Goal: Task Accomplishment & Management: Use online tool/utility

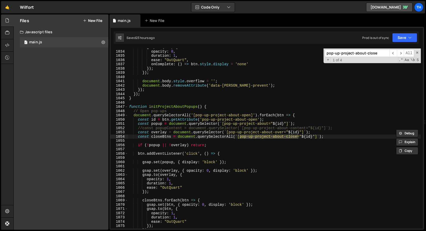
scroll to position [4400, 0]
click at [127, 108] on span at bounding box center [126, 107] width 3 height 4
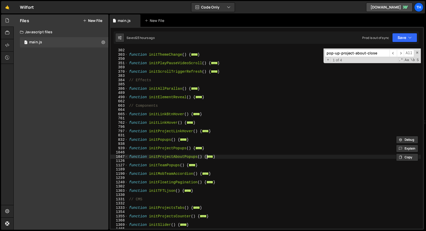
scroll to position [64, 0]
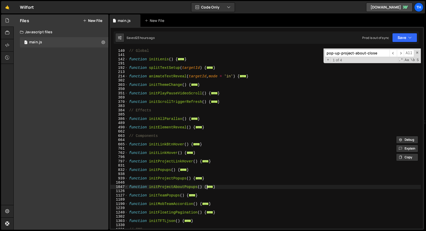
click at [128, 127] on div "490" at bounding box center [120, 127] width 18 height 4
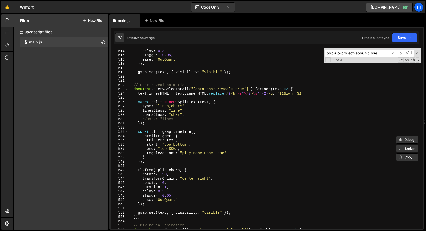
scroll to position [253, 0]
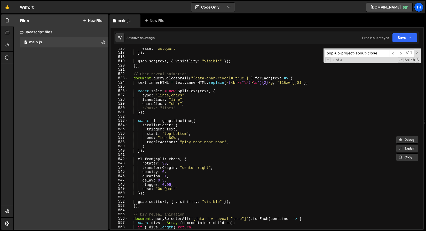
click at [142, 163] on div "ease : "OutQuart" }) ; gsap . set ( text , { visibility : "visible" }) ; }) ; /…" at bounding box center [274, 140] width 293 height 189
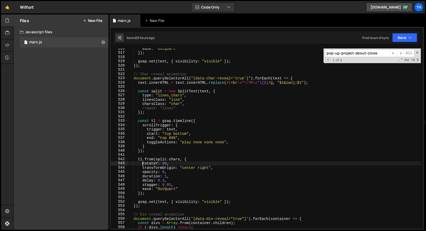
click at [146, 164] on div "ease : "OutQuart" }) ; gsap . set ( text , { visibility : "visible" }) ; }) ; /…" at bounding box center [274, 140] width 293 height 189
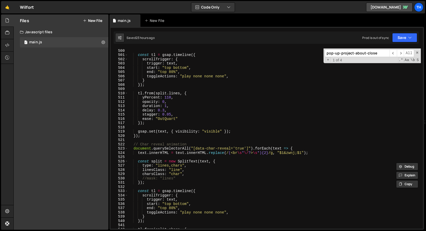
scroll to position [183, 0]
click at [154, 96] on div "}) ; const tl = gsap . timeline ({ scrollTrigger : { trigger : text , start : "…" at bounding box center [274, 138] width 293 height 189
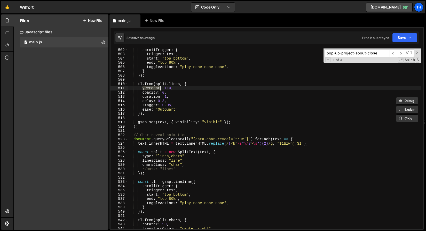
scroll to position [210, 0]
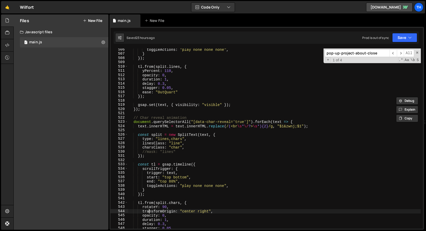
click at [150, 210] on div "toggleActions : "play none none none" , } }) ; tl . from ( split . lines , { yP…" at bounding box center [274, 142] width 293 height 189
click at [151, 206] on div "toggleActions : "play none none none" , } }) ; tl . from ( split . lines , { yP…" at bounding box center [274, 142] width 293 height 189
paste textarea "yPercent"
click at [166, 207] on div "toggleActions : "play none none none" , } }) ; tl . from ( split . lines , { yP…" at bounding box center [274, 142] width 293 height 189
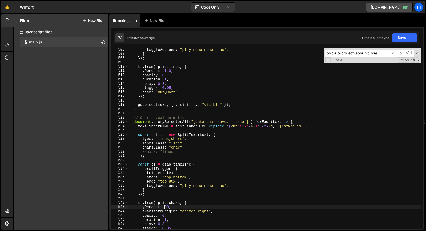
click at [166, 207] on div "toggleActions : "play none none none" , } }) ; tl . from ( split . lines , { yP…" at bounding box center [274, 142] width 293 height 189
click at [230, 217] on div "toggleActions : "play none none none" , } }) ; tl . from ( split . lines , { yP…" at bounding box center [274, 142] width 293 height 189
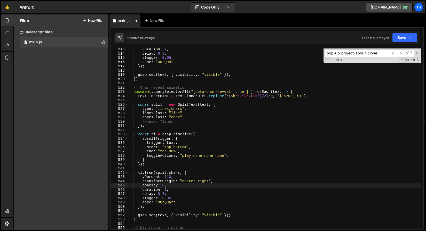
scroll to position [242, 0]
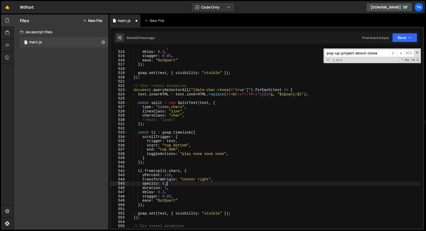
click at [142, 178] on div "duration : 1 , delay : 0.3 , stagger : 0.05 , ease : "OutQuart" }) ; gsap . set…" at bounding box center [274, 139] width 293 height 189
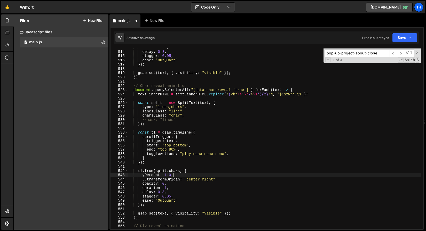
drag, startPoint x: 226, startPoint y: 177, endPoint x: 168, endPoint y: 177, distance: 58.1
click at [168, 177] on div "duration : 1 , delay : 0.3 , stagger : 0.05 , ease : "OutQuart" }) ; gsap . set…" at bounding box center [274, 139] width 293 height 189
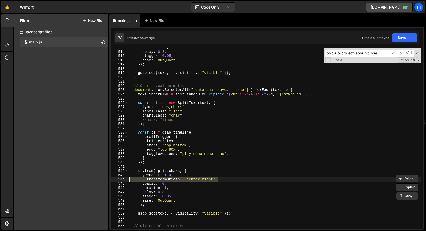
drag, startPoint x: 223, startPoint y: 180, endPoint x: 81, endPoint y: 179, distance: 142.5
click at [81, 179] on div "Files New File Javascript files 1 main.js 0 CSS files Copy share link Edit File…" at bounding box center [219, 122] width 413 height 216
type textarea "..transformOrigin: "center right","
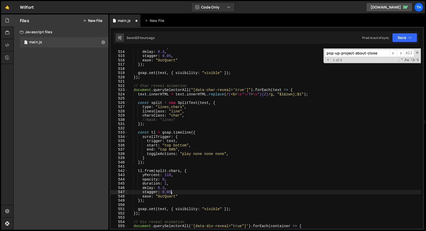
click at [171, 192] on div "duration : 1 , delay : 0.3 , stagger : 0.05 , ease : "OutQuart" }) ; gsap . set…" at bounding box center [274, 139] width 293 height 189
click at [175, 185] on div "duration : 1 , delay : 0.3 , stagger : 0.05 , ease : "OutQuart" }) ; gsap . set…" at bounding box center [274, 139] width 293 height 189
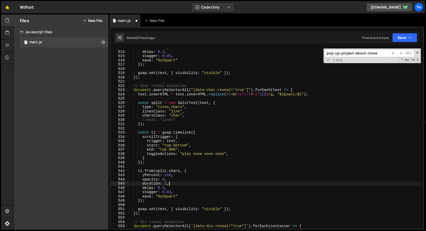
scroll to position [0, 3]
click at [395, 36] on button "Save" at bounding box center [404, 37] width 25 height 9
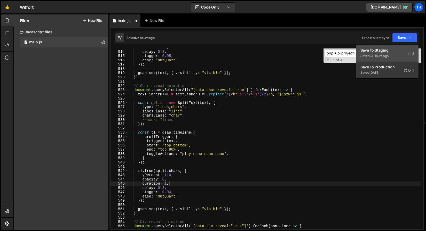
click at [392, 49] on div "Save to Staging S" at bounding box center [387, 50] width 54 height 5
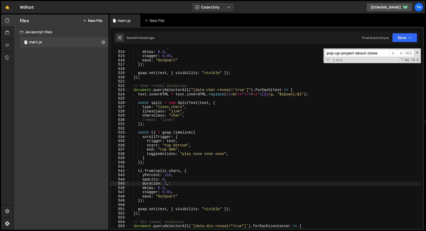
click at [169, 173] on div "duration : 1 , delay : 0.3 , stagger : 0.05 , ease : "OutQuart" }) ; gsap . set…" at bounding box center [274, 139] width 293 height 189
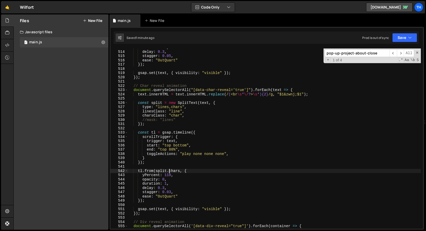
click at [169, 173] on div "duration : 1 , delay : 0.3 , stagger : 0.05 , ease : "OutQuart" }) ; gsap . set…" at bounding box center [274, 139] width 293 height 189
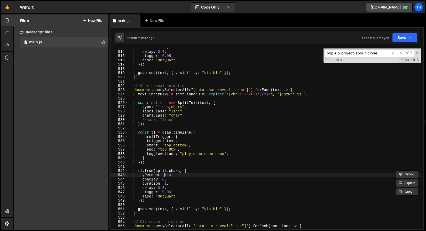
click at [166, 174] on div "duration : 1 , delay : 0.3 , stagger : 0.05 , ease : "OutQuart" }) ; gsap . set…" at bounding box center [274, 139] width 293 height 189
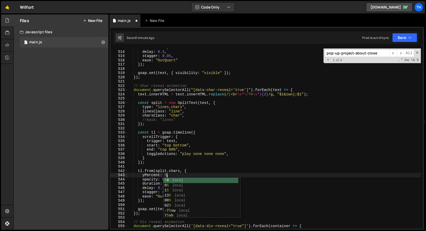
scroll to position [0, 3]
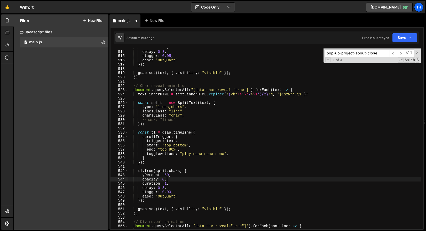
click at [175, 180] on div "duration : 1 , delay : 0.3 , stagger : 0.05 , ease : "OutQuart" }) ; gsap . set…" at bounding box center [274, 139] width 293 height 189
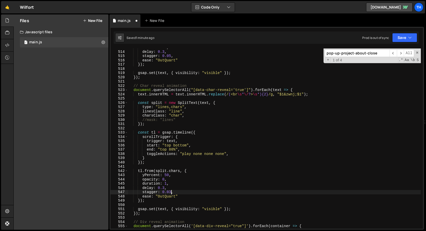
click at [171, 192] on div "duration : 1 , delay : 0.3 , stagger : 0.05 , ease : "OutQuart" }) ; gsap . set…" at bounding box center [274, 139] width 293 height 189
click at [147, 176] on div "duration : 1 , delay : 0.3 , stagger : 0.05 , ease : "OutQuart" }) ; gsap . set…" at bounding box center [274, 139] width 293 height 189
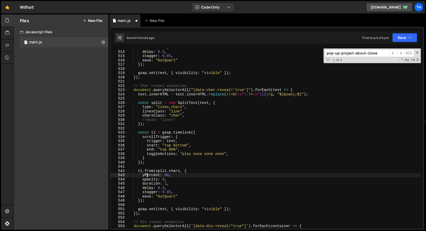
click at [167, 184] on div "duration : 1 , delay : 0.3 , stagger : 0.05 , ease : "OutQuart" }) ; gsap . set…" at bounding box center [274, 139] width 293 height 189
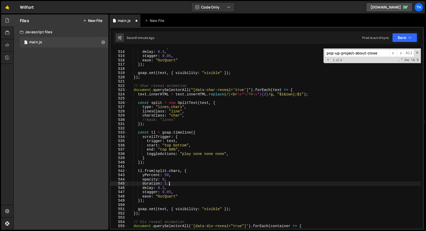
scroll to position [0, 3]
type textarea "duration: 1.2,"
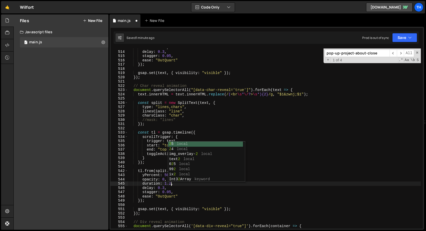
click at [186, 219] on div "duration : 1 , delay : 0.3 , stagger : 0.05 , ease : "OutQuart" }) ; gsap . set…" at bounding box center [274, 139] width 293 height 189
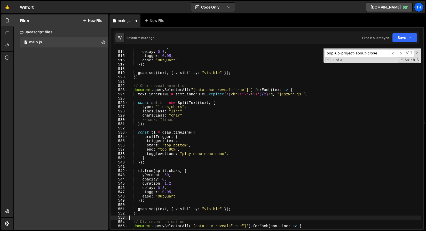
click at [408, 43] on div "Saved 1 minute ago Prod is out of sync Upgrade to Edit Save Save to Staging S S…" at bounding box center [266, 38] width 305 height 12
click at [408, 42] on button "Save" at bounding box center [404, 37] width 25 height 9
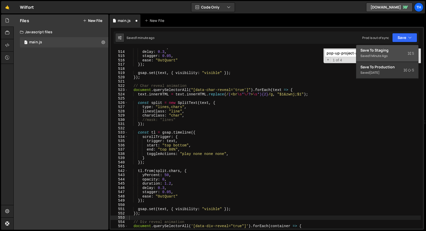
click at [399, 55] on div "Saved 1 minute ago" at bounding box center [387, 56] width 54 height 6
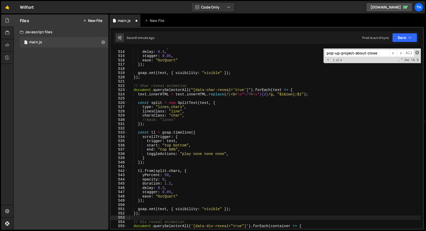
click at [419, 53] on span at bounding box center [417, 53] width 4 height 4
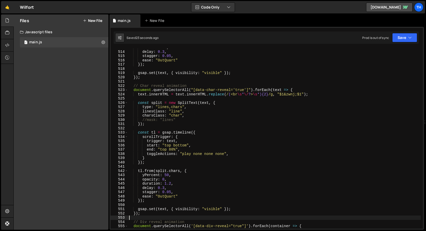
click at [142, 180] on div "duration : 1 , delay : 0.3 , stagger : 0.05 , ease : "OutQuart" }) ; gsap . set…" at bounding box center [274, 139] width 293 height 189
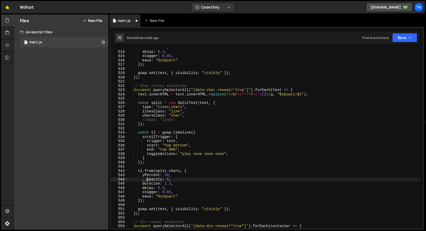
scroll to position [0, 1]
click at [408, 36] on icon "button" at bounding box center [410, 37] width 4 height 5
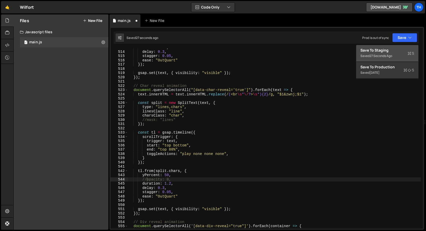
click at [396, 52] on div "Save to Staging S" at bounding box center [387, 50] width 54 height 5
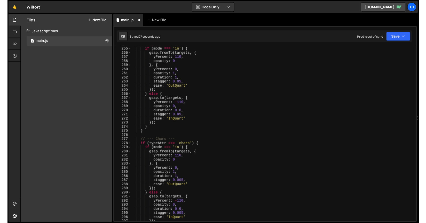
scroll to position [0, 0]
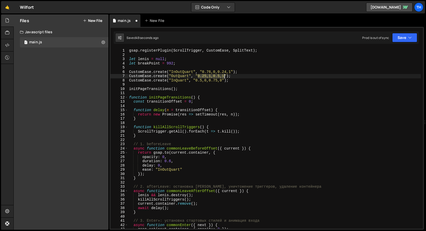
drag, startPoint x: 198, startPoint y: 76, endPoint x: 224, endPoint y: 76, distance: 26.3
click at [224, 76] on div "gsap . registerPlugin ( ScrollTrigger , CustomEase , SplitText ) ; let [PERSON_…" at bounding box center [274, 143] width 293 height 189
paste textarea "33, 1, 0.68,"
click at [395, 40] on button "Save" at bounding box center [404, 37] width 25 height 9
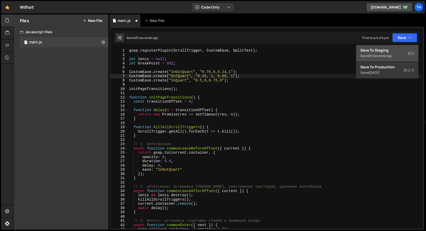
click at [386, 46] on button "Save to Staging S Saved 51 seconds ago" at bounding box center [387, 53] width 62 height 17
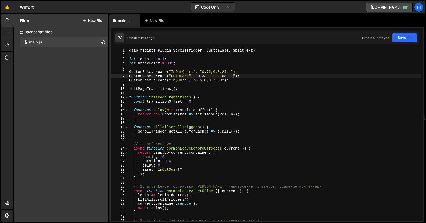
type textarea "let breakPoint = 992;"
click at [246, 65] on div "gsap . registerPlugin ( ScrollTrigger , CustomEase , SplitText ) ; let [PERSON_…" at bounding box center [274, 139] width 293 height 181
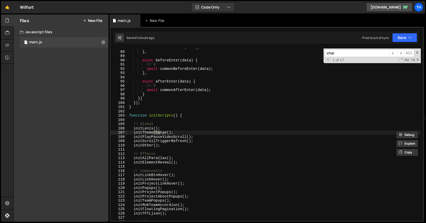
scroll to position [761, 0]
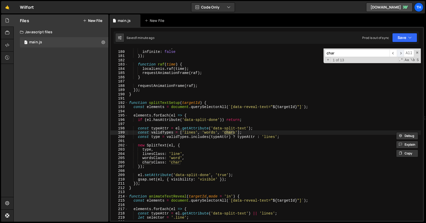
type input "char"
click at [401, 55] on span "​" at bounding box center [400, 53] width 7 height 7
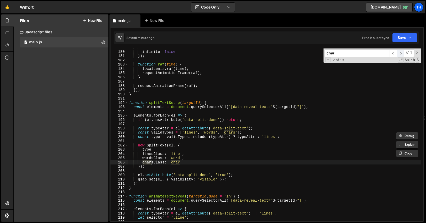
click at [401, 55] on span "​" at bounding box center [400, 53] width 7 height 7
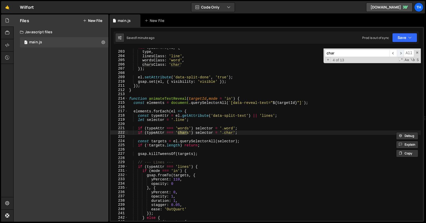
click at [401, 55] on span "​" at bounding box center [400, 53] width 7 height 7
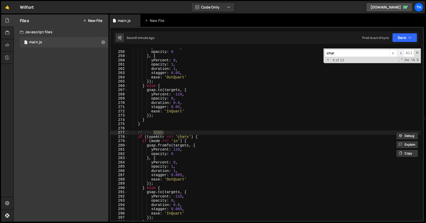
scroll to position [1094, 0]
click at [401, 55] on span "​" at bounding box center [400, 53] width 7 height 7
click at [417, 52] on span at bounding box center [417, 53] width 4 height 4
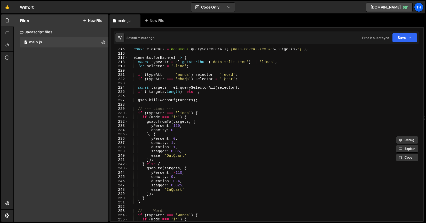
scroll to position [871, 0]
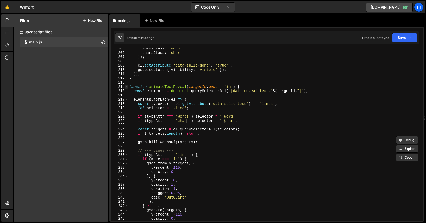
click at [126, 86] on span at bounding box center [126, 87] width 3 height 4
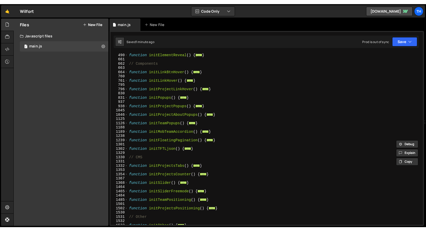
scroll to position [97, 0]
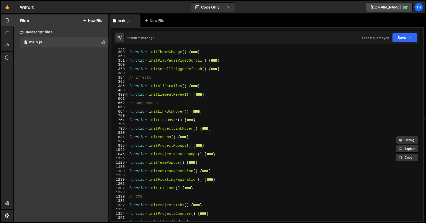
click at [126, 96] on span at bounding box center [126, 95] width 3 height 4
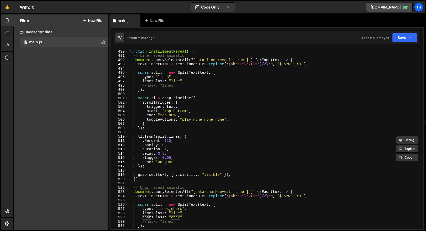
scroll to position [141, 0]
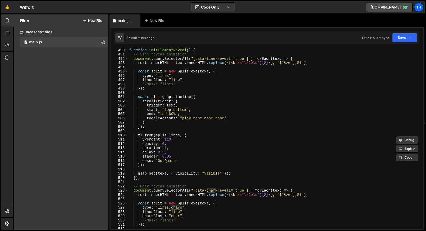
click at [165, 144] on div "function initElementReveal ( ) { // Line reveal animation document . querySelec…" at bounding box center [274, 142] width 293 height 189
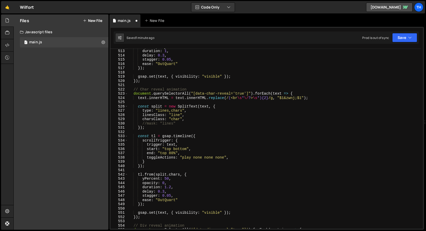
scroll to position [240, 0]
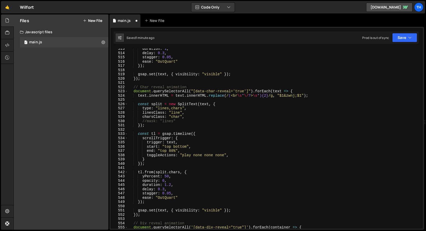
click at [165, 181] on div "duration : 1 , delay : 0.3 , stagger : 0.05 , ease : "OutQuart" }) ; gsap . set…" at bounding box center [274, 141] width 293 height 189
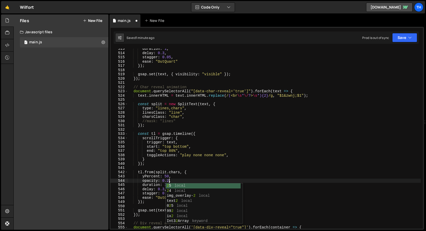
scroll to position [0, 3]
click at [164, 148] on div "duration : 1 , delay : 0.3 , stagger : 0.05 , ease : "OutQuart" }) ; gsap . set…" at bounding box center [274, 141] width 293 height 189
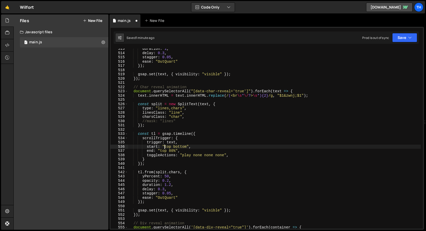
click at [169, 180] on div "duration : 1 , delay : 0.3 , stagger : 0.05 , ease : "OutQuart" }) ; gsap . set…" at bounding box center [274, 141] width 293 height 189
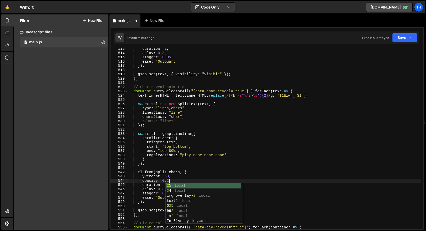
click at [334, 114] on div "duration : 1 , delay : 0.3 , stagger : 0.05 , ease : "OutQuart" }) ; gsap . set…" at bounding box center [274, 141] width 293 height 189
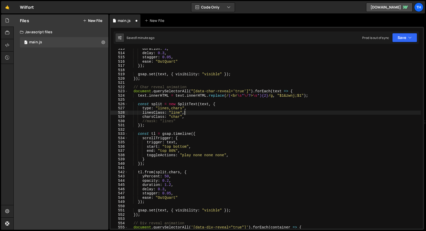
click at [405, 44] on div "linesClass: "line", 513 514 515 516 517 518 519 520 521 522 523 524 525 526 527…" at bounding box center [266, 128] width 315 height 203
click at [405, 40] on button "Save" at bounding box center [404, 37] width 25 height 9
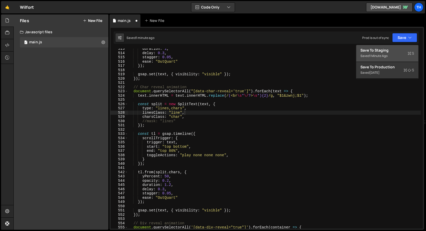
click at [400, 60] on button "Save to Staging S Saved 1 minute ago" at bounding box center [387, 53] width 62 height 17
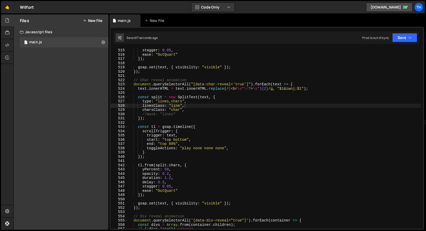
scroll to position [2191, 0]
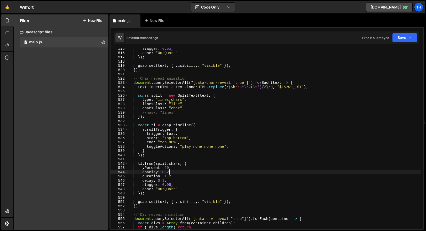
click at [169, 172] on div "stagger : 0.05 , ease : "OutQuart" }) ; gsap . set ( text , { visibility : "vis…" at bounding box center [274, 141] width 293 height 189
click at [164, 182] on div "stagger : 0.05 , ease : "OutQuart" }) ; gsap . set ( text , { visibility : "vis…" at bounding box center [274, 141] width 293 height 189
click at [174, 143] on div "stagger : 0.05 , ease : "OutQuart" }) ; gsap . set ( text , { visibility : "vis…" at bounding box center [274, 141] width 293 height 189
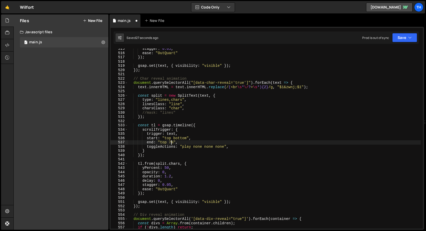
scroll to position [0, 3]
click at [224, 187] on div "stagger : 0.05 , ease : "OutQuart" }) ; gsap . set ( text , { visibility : "vis…" at bounding box center [274, 141] width 293 height 189
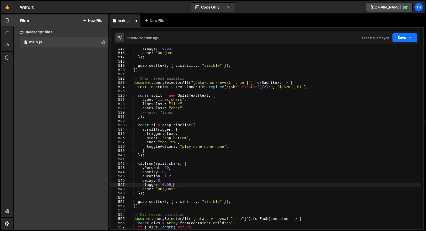
click at [405, 38] on button "Save" at bounding box center [404, 37] width 25 height 9
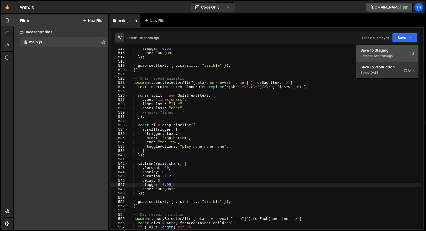
click at [391, 48] on div "Save to Staging S" at bounding box center [387, 50] width 54 height 5
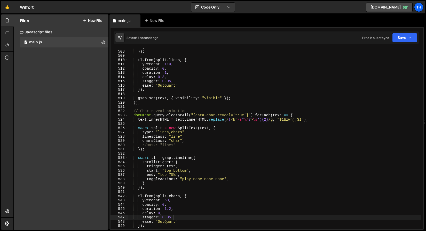
scroll to position [2159, 0]
click at [164, 77] on div "} }) ; tl . from ( split . lines , { yPercent : 110 , opacity : 0 , duration : …" at bounding box center [274, 139] width 293 height 189
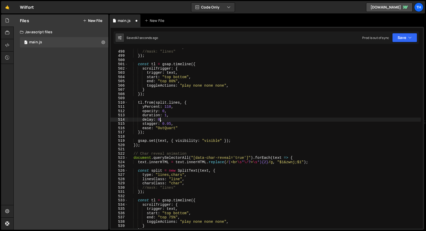
scroll to position [2116, 0]
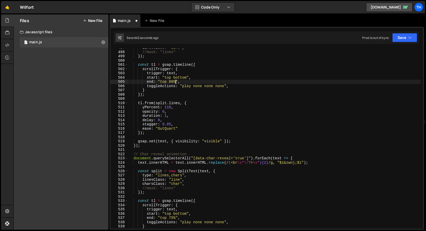
click at [175, 82] on div "linesClass : "line" , //mask: "lines" }) ; const tl = gsap . timeline ({ scroll…" at bounding box center [274, 140] width 293 height 189
click at [174, 82] on div "linesClass : "line" , //mask: "lines" }) ; const tl = gsap . timeline ({ scroll…" at bounding box center [274, 140] width 293 height 189
click at [193, 123] on div "linesClass : "line" , //mask: "lines" }) ; const tl = gsap . timeline ({ scroll…" at bounding box center [274, 140] width 293 height 189
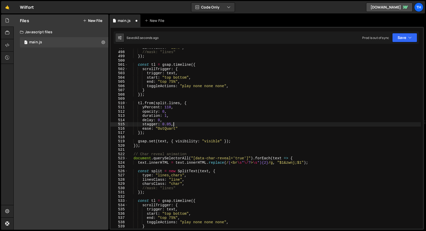
scroll to position [0, 3]
click at [169, 122] on div "linesClass : "line" , //mask: "lines" }) ; const tl = gsap . timeline ({ scroll…" at bounding box center [274, 140] width 293 height 189
click at [167, 118] on div "linesClass : "line" , //mask: "lines" }) ; const tl = gsap . timeline ({ scroll…" at bounding box center [274, 140] width 293 height 189
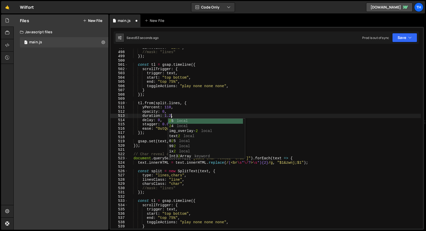
click at [155, 107] on div "linesClass : "line" , //mask: "lines" }) ; const tl = gsap . timeline ({ scroll…" at bounding box center [274, 140] width 293 height 189
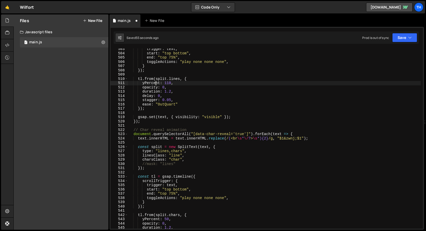
scroll to position [2140, 0]
click at [404, 32] on div "Saved 56 seconds ago Prod is out of sync Upgrade to Edit Save Save to Staging S…" at bounding box center [266, 38] width 305 height 12
click at [400, 40] on button "Save" at bounding box center [404, 37] width 25 height 9
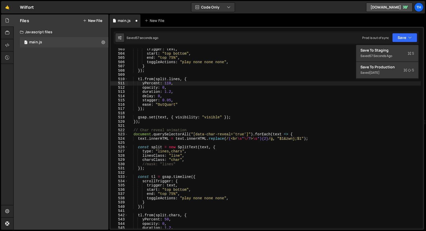
click at [396, 45] on div "Save to Staging S Saved 57 seconds ago Save to Production S Saved [DATE] Save t…" at bounding box center [387, 62] width 62 height 34
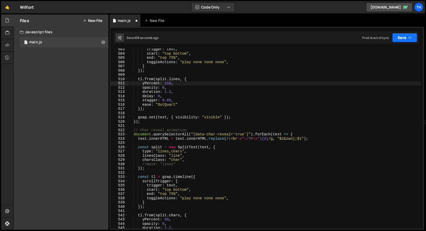
click at [400, 37] on button "Save" at bounding box center [404, 37] width 25 height 9
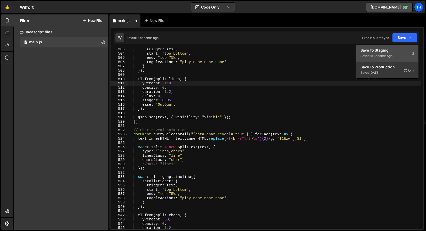
click at [392, 48] on div "Save to Staging S" at bounding box center [387, 50] width 54 height 5
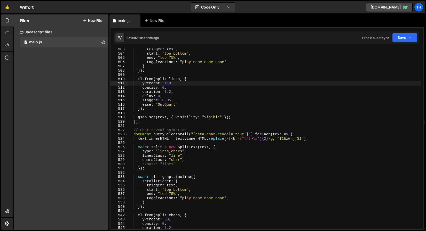
click at [171, 100] on div "trigger : text , start : "top bottom" , end : "top 75%" , toggleActions : "play…" at bounding box center [274, 141] width 293 height 189
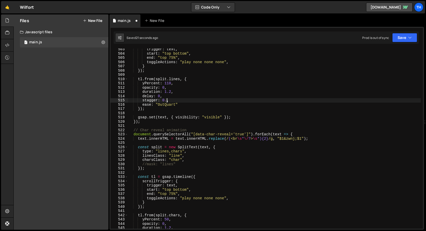
scroll to position [0, 3]
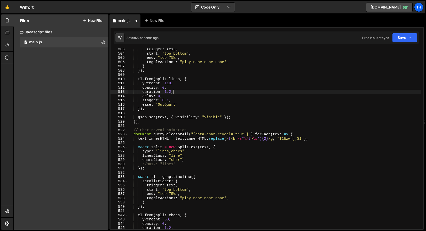
click at [193, 92] on div "trigger : text , start : "top bottom" , end : "top 75%" , toggleActions : "play…" at bounding box center [274, 141] width 293 height 189
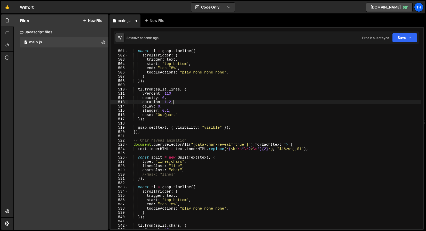
scroll to position [2115, 0]
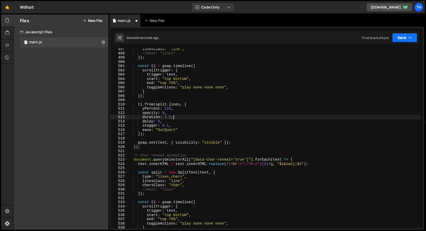
click at [402, 37] on button "Save" at bounding box center [404, 37] width 25 height 9
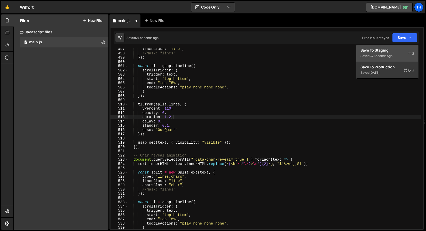
click at [397, 46] on button "Save to Staging S Saved 24 seconds ago" at bounding box center [387, 53] width 62 height 17
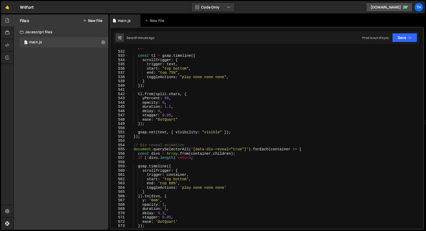
scroll to position [2286, 0]
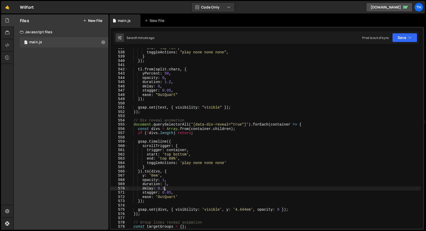
click at [165, 190] on div "end : "top 75%" , toggleActions : "play none none none" , } }) ; tl . from ( sp…" at bounding box center [274, 140] width 293 height 189
click at [167, 185] on div "end : "top 75%" , toggleActions : "play none none none" , } }) ; tl . from ( sp…" at bounding box center [274, 140] width 293 height 189
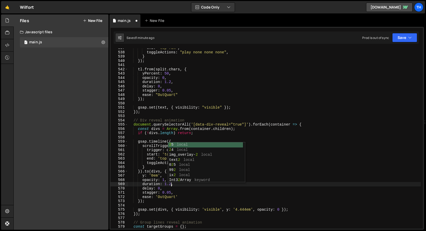
scroll to position [0, 3]
click at [143, 196] on div "end : "top 75%" , toggleActions : "play none none none" , } }) ; tl . from ( sp…" at bounding box center [274, 140] width 293 height 189
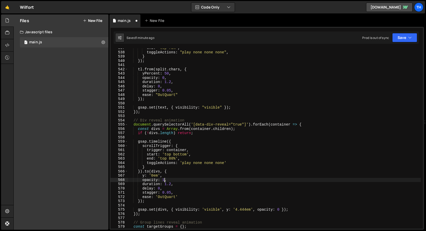
click at [165, 178] on div "end : "top 75%" , toggleActions : "play none none none" , } }) ; tl . from ( sp…" at bounding box center [274, 140] width 293 height 189
click at [394, 38] on button "Save" at bounding box center [404, 37] width 25 height 9
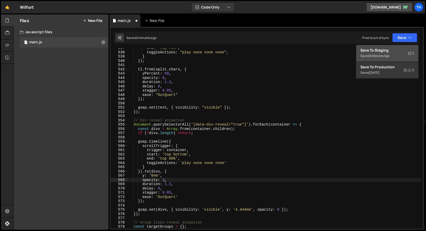
click at [389, 48] on div "Save to Staging S" at bounding box center [387, 50] width 54 height 5
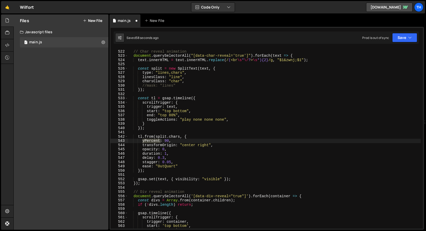
scroll to position [2219, 0]
click at [400, 38] on button "Save" at bounding box center [404, 37] width 25 height 9
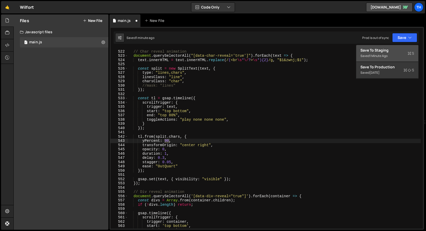
click at [394, 49] on div "Save to Staging S" at bounding box center [387, 50] width 54 height 5
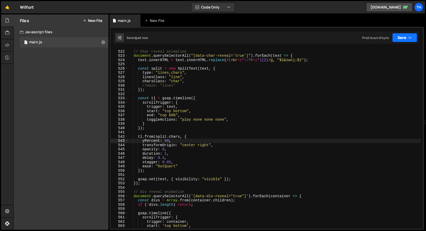
click at [407, 38] on button "Save" at bounding box center [404, 37] width 25 height 9
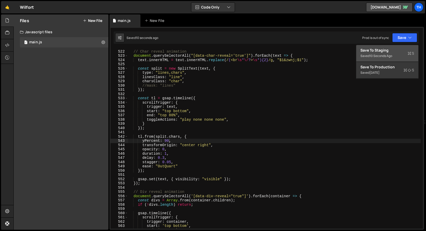
click at [395, 57] on div "Saved 10 seconds ago" at bounding box center [387, 56] width 54 height 6
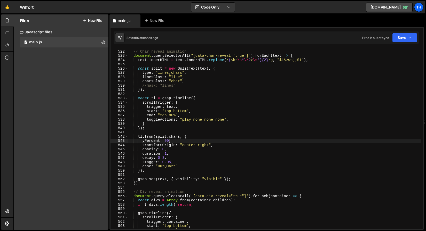
click at [177, 142] on div "// Char reveal animation document . querySelectorAll ( "[data-char-reveal='true…" at bounding box center [274, 139] width 293 height 189
click at [406, 41] on button "Save" at bounding box center [404, 37] width 25 height 9
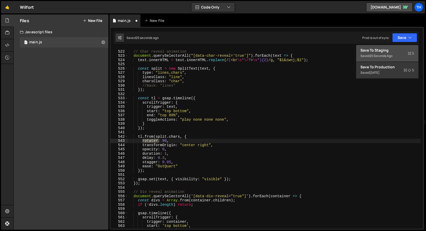
click at [394, 52] on div "Save to Staging S" at bounding box center [387, 50] width 54 height 5
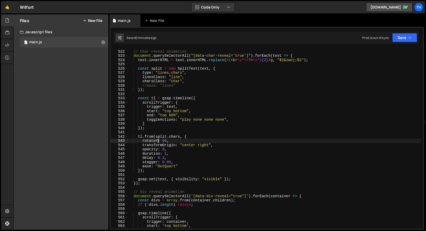
type textarea "// Test"
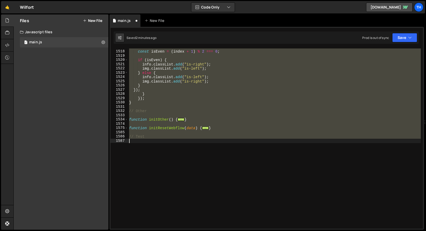
scroll to position [0, 0]
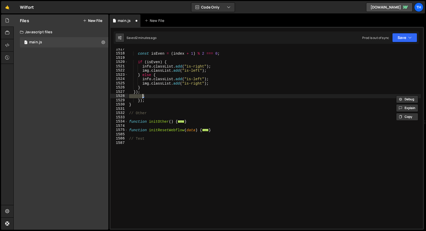
type textarea "// Test"
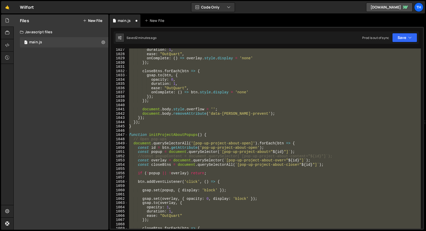
scroll to position [4324, 0]
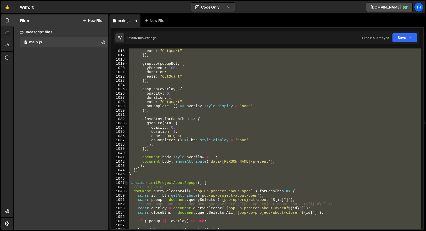
click at [127, 184] on span at bounding box center [126, 183] width 3 height 4
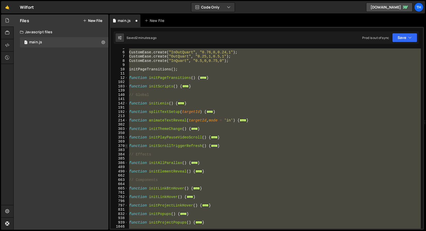
scroll to position [40, 0]
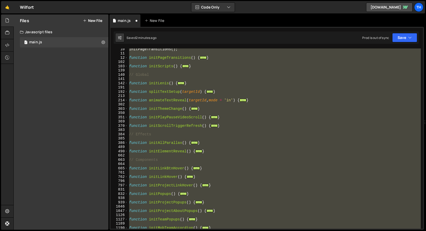
click at [126, 156] on div "662" at bounding box center [120, 156] width 18 height 4
click at [151, 139] on div "initPageTransitions ( ) ; function initPageTransitions ( ) { ... } function ini…" at bounding box center [274, 139] width 293 height 180
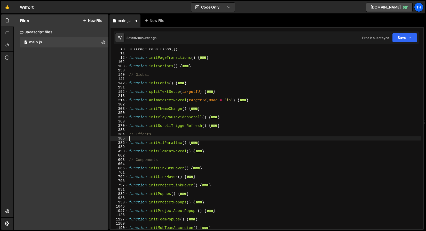
click at [126, 151] on span at bounding box center [126, 152] width 3 height 4
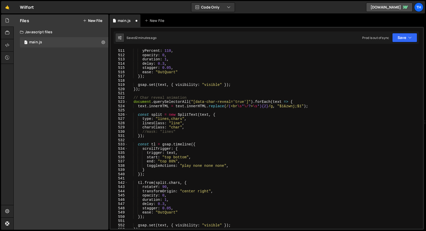
scroll to position [230, 0]
click at [153, 188] on div "tl . from ( split . lines , { yPercent : 110 , opacity : 0 , duration : 1 , del…" at bounding box center [274, 138] width 293 height 189
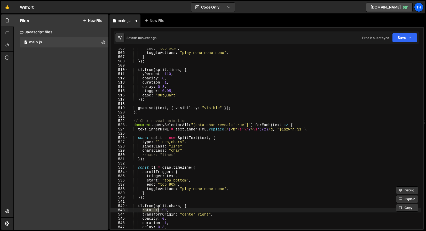
scroll to position [206, 0]
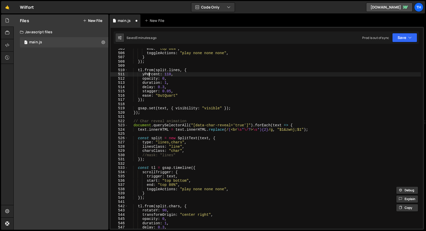
click at [150, 75] on div "end : "top 80%" , toggleActions : "play none none none" , } }) ; tl . from ( sp…" at bounding box center [274, 141] width 293 height 189
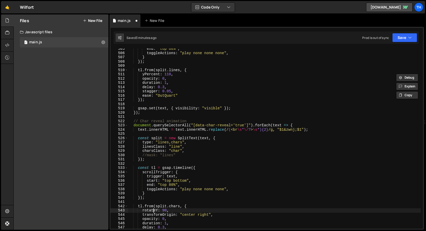
click at [153, 212] on div "end : "top 80%" , toggleActions : "play none none none" , } }) ; tl . from ( sp…" at bounding box center [274, 141] width 293 height 189
paste textarea "yPercent"
click at [168, 211] on div "end : "top 80%" , toggleActions : "play none none none" , } }) ; tl . from ( sp…" at bounding box center [274, 141] width 293 height 189
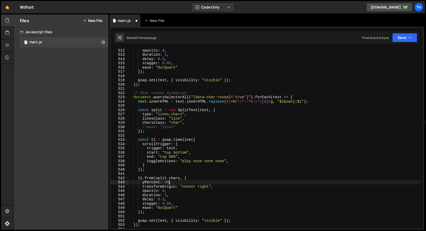
scroll to position [239, 0]
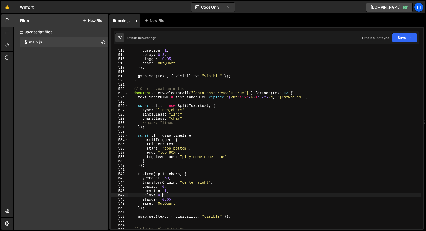
click at [163, 196] on div "duration : 1 , delay : 0.3 , stagger : 0.05 , ease : "OutQuart" }) ; gsap . set…" at bounding box center [274, 143] width 293 height 189
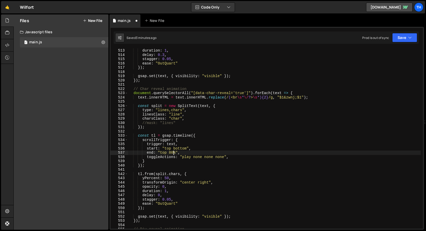
click at [173, 151] on div "duration : 1 , delay : 0.3 , stagger : 0.05 , ease : "OutQuart" }) ; gsap . set…" at bounding box center [274, 143] width 293 height 189
click at [142, 155] on div "duration : 1 , delay : 0.3 , stagger : 0.05 , ease : "OutQuart" }) ; gsap . set…" at bounding box center [274, 143] width 293 height 189
click at [166, 191] on div "duration : 1 , delay : 0.3 , stagger : 0.05 , ease : "OutQuart" }) ; gsap . set…" at bounding box center [274, 143] width 293 height 189
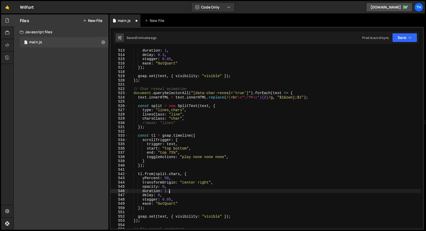
type textarea "duration: 1.2,"
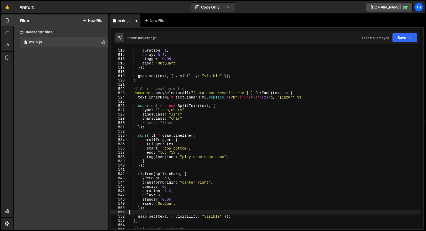
click at [159, 212] on div "duration : 1 , delay : 0.3 , stagger : 0.05 , ease : "OutQuart" }) ; gsap . set…" at bounding box center [274, 143] width 293 height 189
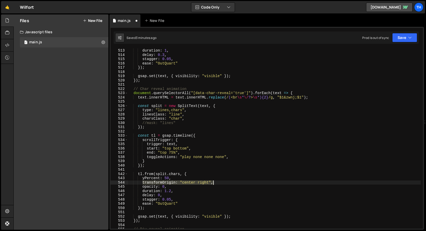
drag, startPoint x: 143, startPoint y: 183, endPoint x: 216, endPoint y: 183, distance: 73.1
click at [216, 183] on div "duration : 1 , delay : 0.3 , stagger : 0.05 , ease : "OutQuart" }) ; gsap . set…" at bounding box center [274, 143] width 293 height 189
type textarea "transformOrigin: "center right","
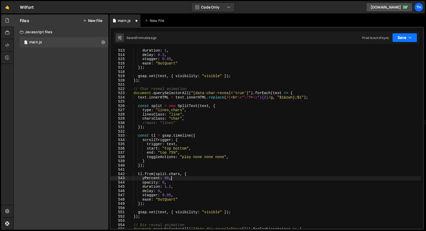
click at [407, 37] on button "Save" at bounding box center [404, 37] width 25 height 9
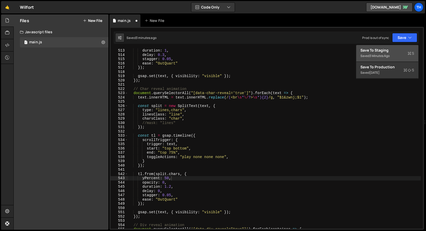
click at [384, 54] on div "3 minutes ago" at bounding box center [380, 56] width 20 height 4
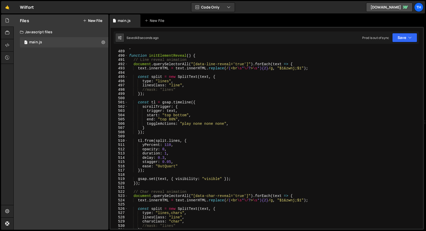
scroll to position [2040, 0]
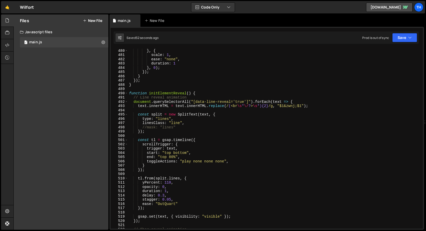
click at [167, 192] on div "scale : 2 } , { scale : 1 , ease : "none" , duration : 1 } , 0 ) ; }) ; } }) ; …" at bounding box center [274, 138] width 293 height 189
click at [177, 204] on div "scale : 2 } , { scale : 1 , ease : "none" , duration : 1 } , 0 ) ; }) ; } }) ; …" at bounding box center [274, 138] width 293 height 189
click at [171, 200] on div "scale : 2 } , { scale : 1 , ease : "none" , duration : 1 } , 0 ) ; }) ; } }) ; …" at bounding box center [274, 138] width 293 height 189
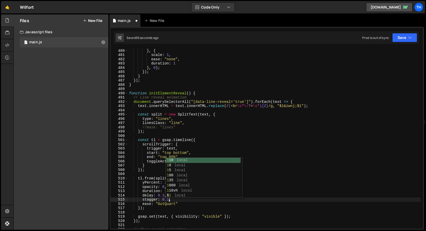
click at [134, 182] on div "scale : 2 } , { scale : 1 , ease : "none" , duration : 1 } , 0 ) ; }) ; } }) ; …" at bounding box center [274, 138] width 293 height 189
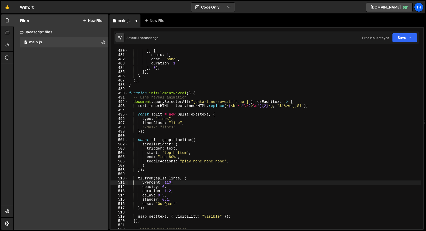
click at [164, 194] on div "scale : 2 } , { scale : 1 , ease : "none" , duration : 1 } , 0 ) ; }) ; } }) ; …" at bounding box center [274, 138] width 293 height 189
click at [168, 185] on div "scale : 2 } , { scale : 1 , ease : "none" , duration : 1 } , 0 ) ; }) ; } }) ; …" at bounding box center [274, 138] width 293 height 189
click at [168, 183] on div "scale : 2 } , { scale : 1 , ease : "none" , duration : 1 } , 0 ) ; }) ; } }) ; …" at bounding box center [274, 138] width 293 height 189
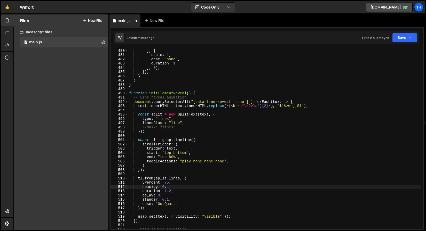
click at [167, 186] on div "scale : 2 } , { scale : 1 , ease : "none" , duration : 1 } , 0 ) ; }) ; } }) ; …" at bounding box center [274, 138] width 293 height 189
click at [173, 158] on div "scale : 2 } , { scale : 1 , ease : "none" , duration : 1 } , 0 ) ; }) ; } }) ; …" at bounding box center [274, 138] width 293 height 189
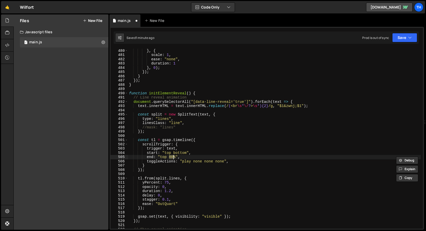
type textarea "end: "top 75%","
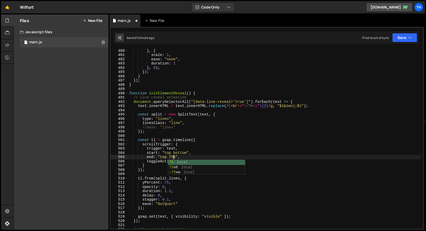
click at [232, 112] on div "scale : 2 } , { scale : 1 , ease : "none" , duration : 1 } , 0 ) ; }) ; } }) ; …" at bounding box center [274, 138] width 293 height 189
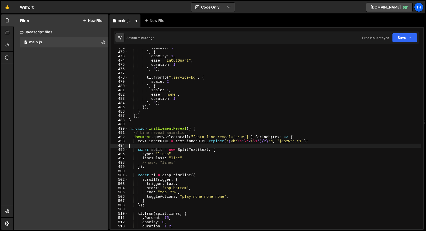
scroll to position [0, 0]
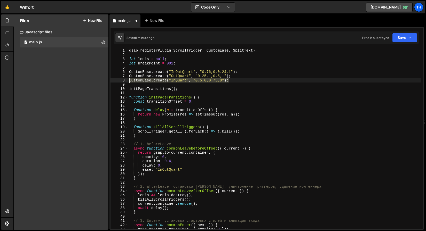
drag, startPoint x: 232, startPoint y: 80, endPoint x: 124, endPoint y: 80, distance: 108.7
click at [124, 80] on div "1 2 3 4 5 6 7 8 9 10 11 12 13 14 15 16 17 18 19 20 21 22 23 24 25 26 27 28 29 3…" at bounding box center [267, 139] width 312 height 180
type textarea "CustomEase.create("InQuart", "0.5,0,0.75,0");"
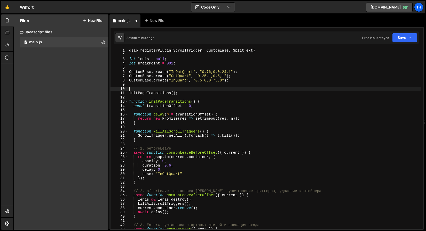
paste textarea "CustomEase.create("InQuart", "0.5,0,0.75,0");"
drag, startPoint x: 196, startPoint y: 84, endPoint x: 222, endPoint y: 86, distance: 25.9
click at [222, 86] on div "gsap . registerPlugin ( ScrollTrigger , CustomEase , SplitText ) ; let [PERSON_…" at bounding box center [274, 143] width 293 height 189
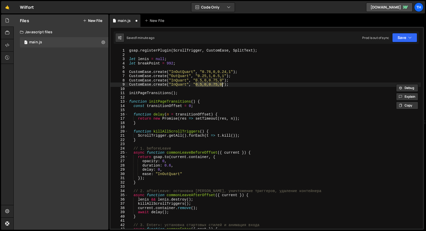
paste textarea "33, 1, 0.68, 1"
click at [206, 85] on div "gsap . registerPlugin ( ScrollTrigger , CustomEase , SplitText ) ; let [PERSON_…" at bounding box center [274, 143] width 293 height 189
click at [176, 87] on div "gsap . registerPlugin ( ScrollTrigger , CustomEase , SplitText ) ; let [PERSON_…" at bounding box center [274, 143] width 293 height 189
paste textarea "easeOutCubic"
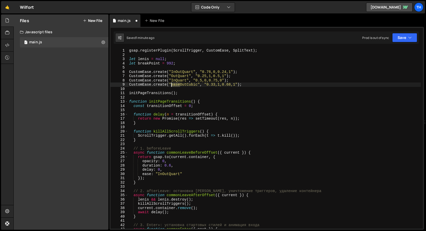
drag, startPoint x: 180, startPoint y: 85, endPoint x: 172, endPoint y: 85, distance: 8.0
click at [172, 85] on div "gsap . registerPlugin ( ScrollTrigger , CustomEase , SplitText ) ; let [PERSON_…" at bounding box center [274, 143] width 293 height 189
type textarea "CustomEase.create("OutCubic", "0.33,1,0.68,1");"
click at [180, 85] on div "gsap . registerPlugin ( ScrollTrigger , CustomEase , SplitText ) ; let [PERSON_…" at bounding box center [274, 143] width 293 height 189
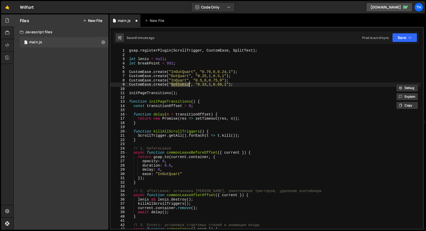
click at [215, 109] on div "gsap . registerPlugin ( ScrollTrigger , CustomEase , SplitText ) ; let [PERSON_…" at bounding box center [274, 143] width 293 height 189
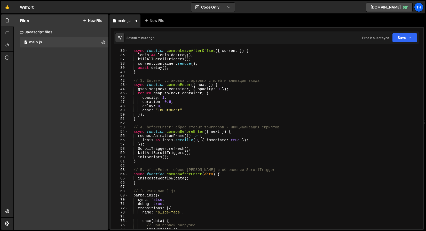
scroll to position [12, 0]
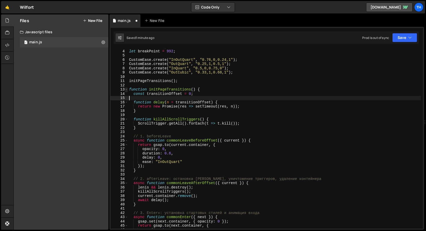
click at [127, 90] on span at bounding box center [126, 90] width 3 height 4
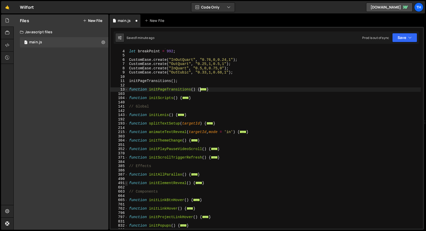
click at [126, 184] on span at bounding box center [126, 183] width 3 height 4
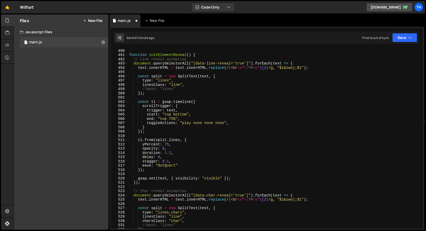
scroll to position [140, 0]
click at [166, 165] on div "function initAllParallax ( ) { ... } function initElementReveal ( ) { // Line r…" at bounding box center [274, 138] width 293 height 189
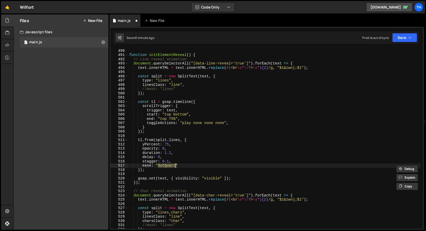
paste textarea "Cubic"
click at [395, 38] on button "Save" at bounding box center [404, 37] width 25 height 9
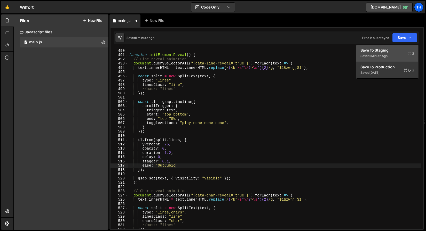
click at [393, 48] on div "Save to Staging S" at bounding box center [387, 50] width 54 height 5
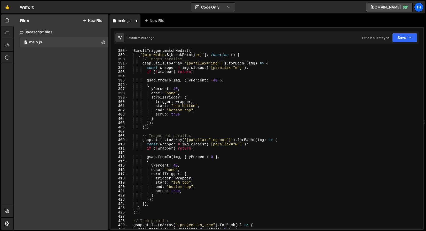
scroll to position [1649, 0]
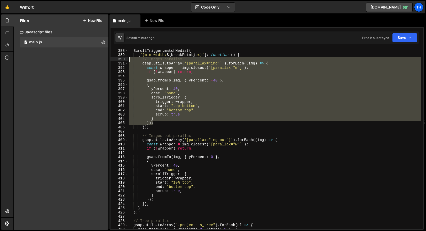
drag, startPoint x: 157, startPoint y: 124, endPoint x: 109, endPoint y: 59, distance: 80.7
click at [109, 59] on div "Files New File Javascript files 1 main.js 0 CSS files Copy share link Edit File…" at bounding box center [219, 122] width 413 height 216
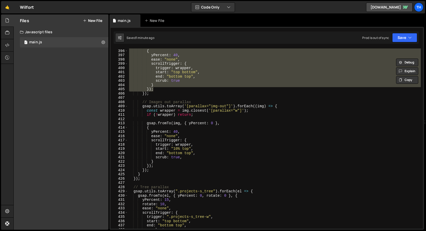
scroll to position [1695, 0]
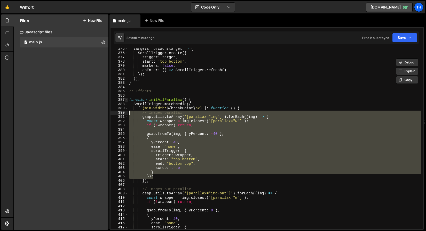
click at [127, 100] on span at bounding box center [126, 100] width 3 height 4
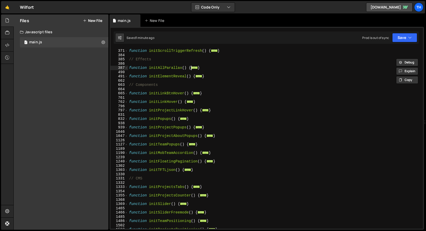
scroll to position [105, 0]
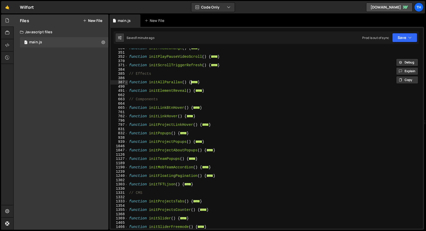
click at [127, 83] on span at bounding box center [126, 82] width 3 height 4
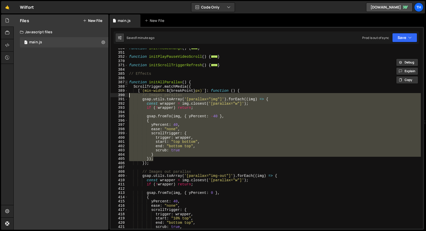
click at [127, 83] on span at bounding box center [126, 82] width 3 height 4
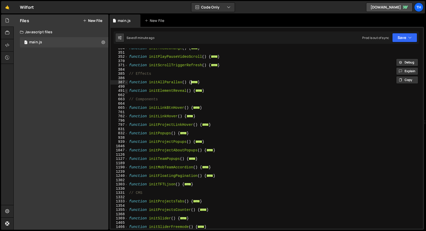
click at [127, 91] on span at bounding box center [126, 91] width 3 height 4
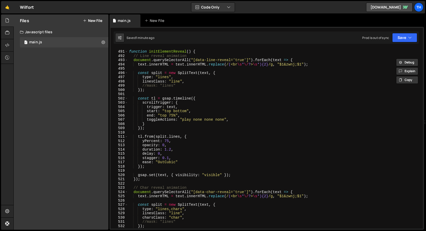
scroll to position [148, 0]
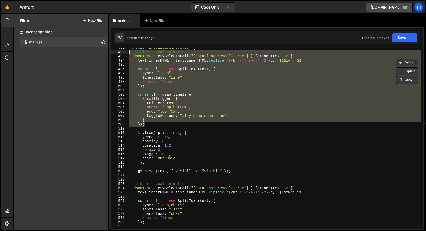
drag, startPoint x: 163, startPoint y: 126, endPoint x: 123, endPoint y: 53, distance: 83.4
click at [123, 53] on div "// Images parallax gsap.utils.toArray('[parallax="img"]').forEach((img) => { 49…" at bounding box center [267, 139] width 312 height 180
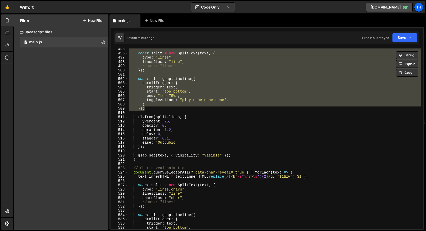
scroll to position [206, 0]
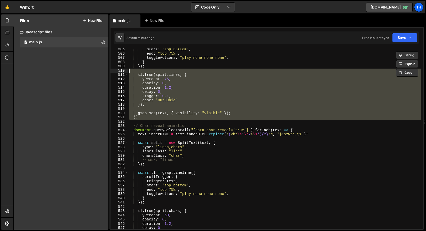
drag, startPoint x: 148, startPoint y: 122, endPoint x: 122, endPoint y: 72, distance: 56.7
click at [122, 72] on div "// Line reveal animation document.querySelectorAll("[data-line-reveal='true']")…" at bounding box center [267, 139] width 312 height 180
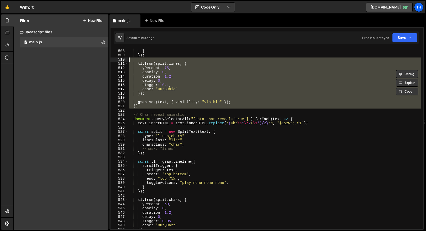
scroll to position [233, 0]
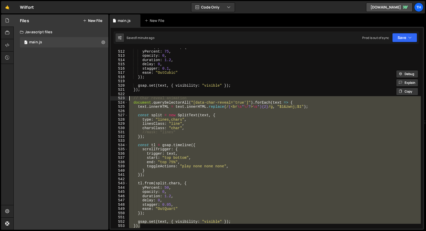
drag, startPoint x: 142, startPoint y: 226, endPoint x: 110, endPoint y: 100, distance: 130.8
click at [110, 100] on div "tl.from(split.lines, { 511 512 513 514 515 516 517 518 519 520 521 522 523 524 …" at bounding box center [266, 128] width 315 height 203
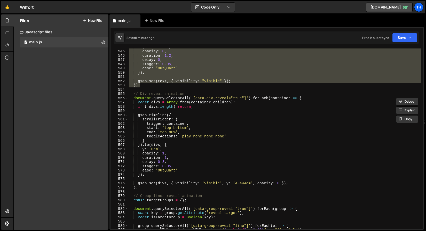
scroll to position [382, 0]
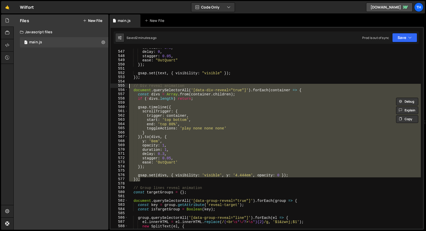
drag, startPoint x: 145, startPoint y: 179, endPoint x: 100, endPoint y: 86, distance: 103.4
click at [100, 87] on div "Files New File Javascript files 1 main.js 0 CSS files Copy share link Edit File…" at bounding box center [219, 122] width 413 height 216
click at [178, 115] on div "duration : 1.2 , delay : 0 , stagger : 0.05 , ease : "OutQuart" }) ; gsap . set…" at bounding box center [274, 139] width 293 height 180
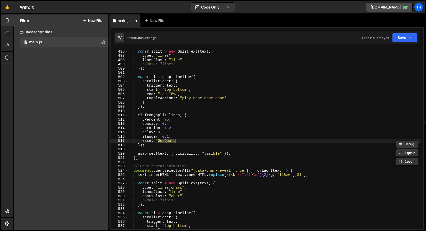
scroll to position [0, 0]
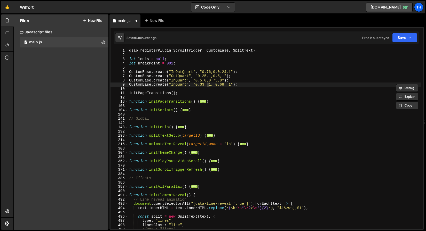
type textarea "CustomEase.create("InQuart", "0.5,0,0.75,0");"
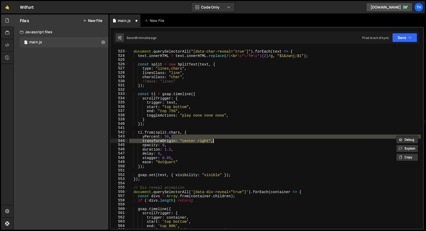
scroll to position [280, 0]
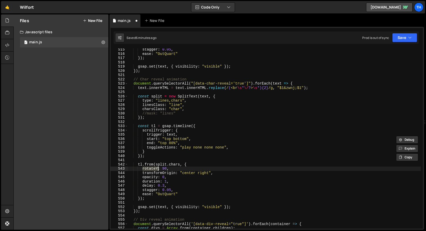
type textarea "// Test"
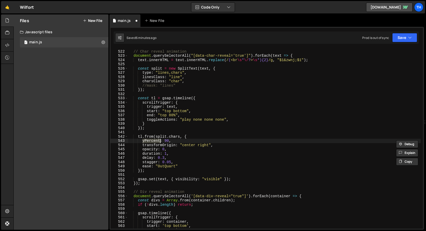
scroll to position [2219, 0]
click at [411, 35] on button "Save" at bounding box center [404, 37] width 25 height 9
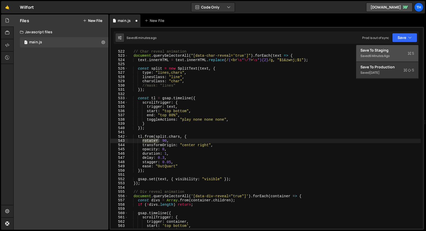
click at [400, 50] on div "Save to Staging S" at bounding box center [387, 50] width 54 height 5
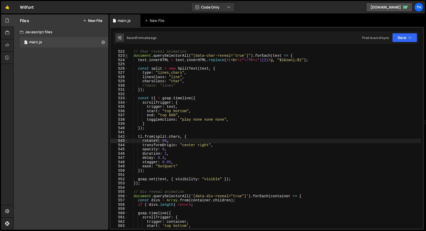
click at [126, 56] on span at bounding box center [126, 56] width 3 height 4
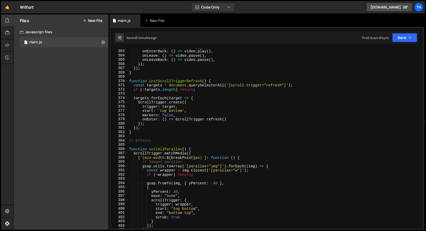
scroll to position [1542, 0]
click at [127, 150] on span at bounding box center [126, 149] width 3 height 4
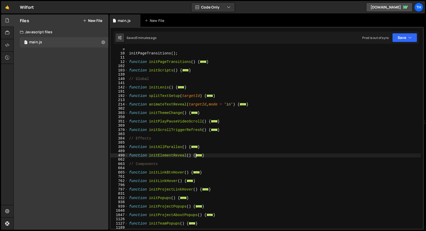
scroll to position [34, 0]
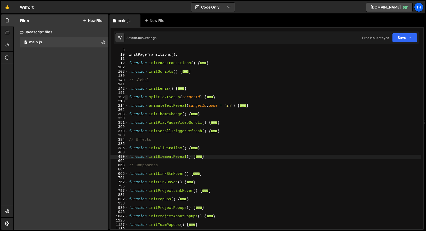
click at [126, 98] on span at bounding box center [126, 97] width 3 height 4
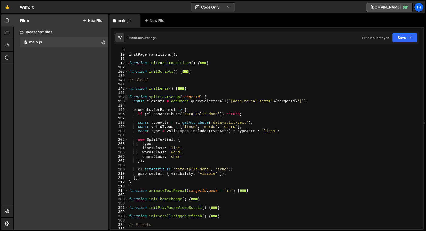
click at [126, 98] on span at bounding box center [126, 97] width 3 height 4
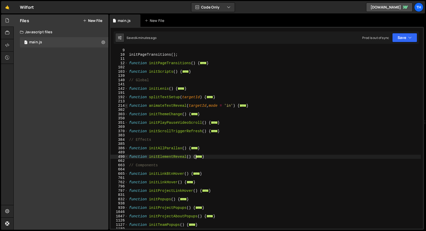
click at [126, 107] on span at bounding box center [126, 106] width 3 height 4
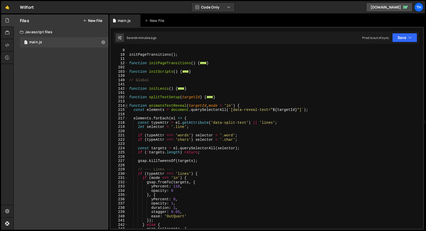
click at [127, 106] on span at bounding box center [126, 106] width 3 height 4
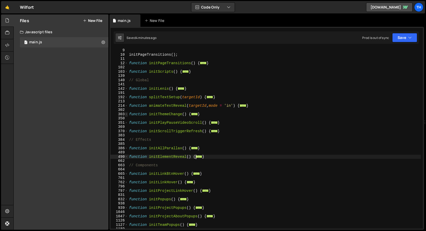
click at [127, 114] on span at bounding box center [126, 114] width 3 height 4
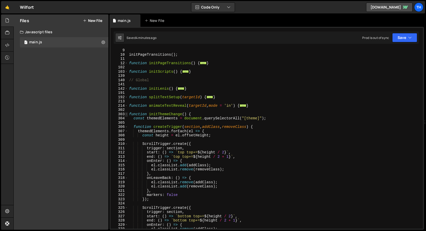
click at [127, 113] on span at bounding box center [126, 114] width 3 height 4
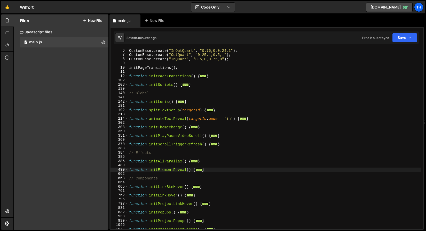
scroll to position [0, 0]
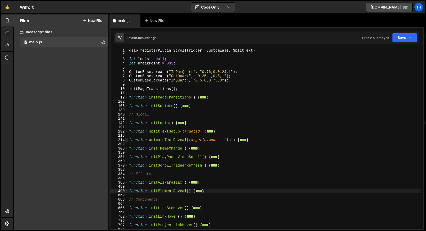
click at [125, 142] on span at bounding box center [126, 140] width 3 height 4
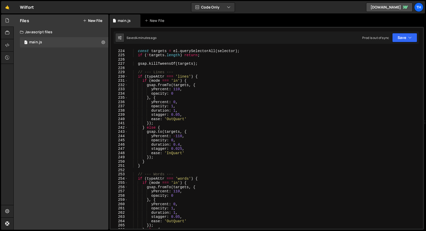
scroll to position [131, 0]
click at [180, 116] on div "const targets = el . querySelectorAll ( selector ) ; if ( ! targets . length ) …" at bounding box center [274, 140] width 293 height 189
click at [183, 151] on div "const targets = el . querySelectorAll ( selector ) ; if ( ! targets . length ) …" at bounding box center [274, 140] width 293 height 189
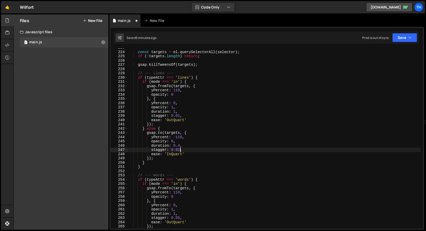
click at [180, 118] on div "const targets = el . querySelectorAll ( selector ) ; if ( ! targets . length ) …" at bounding box center [274, 140] width 293 height 189
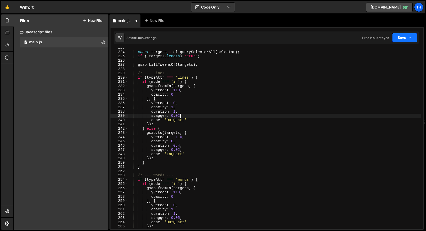
click at [413, 40] on button "Save" at bounding box center [404, 37] width 25 height 9
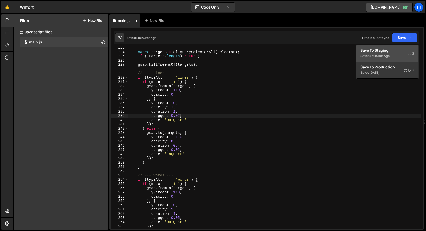
click at [398, 49] on div "Save to Staging S" at bounding box center [387, 50] width 54 height 5
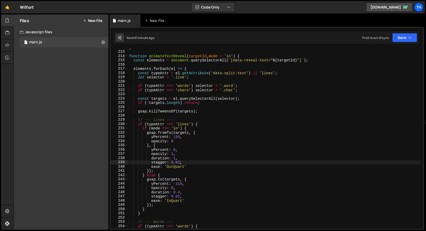
scroll to position [889, 0]
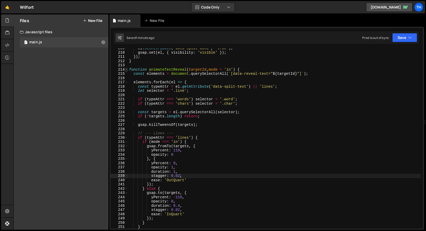
click at [127, 70] on span at bounding box center [126, 70] width 3 height 4
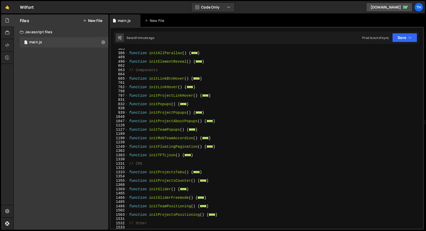
scroll to position [130, 0]
click at [126, 123] on span at bounding box center [126, 121] width 3 height 4
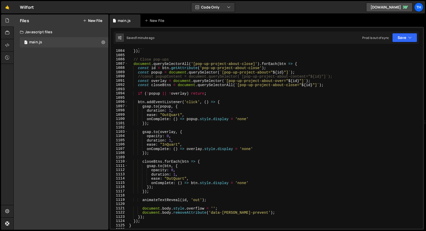
scroll to position [358, 0]
click at [168, 107] on div "}) ; }) ; // Close pop-ups document . querySelectorAll ( '[pop-up-project-about…" at bounding box center [274, 139] width 293 height 189
click at [168, 131] on div "}) ; }) ; // Close pop-ups document . querySelectorAll ( '[pop-up-project-about…" at bounding box center [274, 139] width 293 height 189
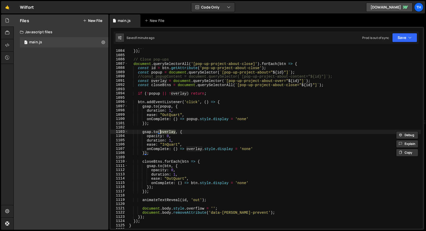
click at [166, 167] on div "}) ; }) ; // Close pop-ups document . querySelectorAll ( '[pop-up-project-about…" at bounding box center [274, 139] width 293 height 189
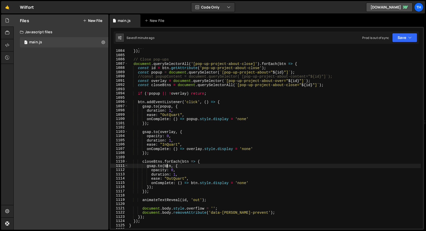
click at [166, 167] on div "}) ; }) ; // Close pop-ups document . querySelectorAll ( '[pop-up-project-about…" at bounding box center [274, 139] width 293 height 189
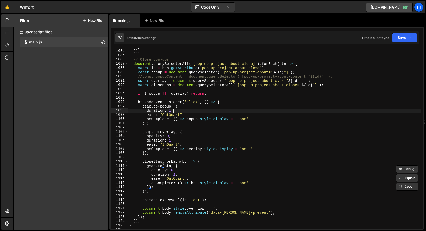
click at [172, 109] on div "}) ; }) ; // Close pop-ups document . querySelectorAll ( '[pop-up-project-about…" at bounding box center [274, 139] width 293 height 189
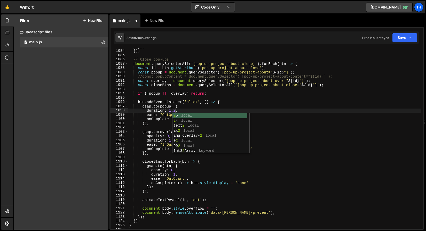
click at [187, 101] on div "}) ; }) ; // Close pop-ups document . querySelectorAll ( '[pop-up-project-about…" at bounding box center [274, 139] width 293 height 189
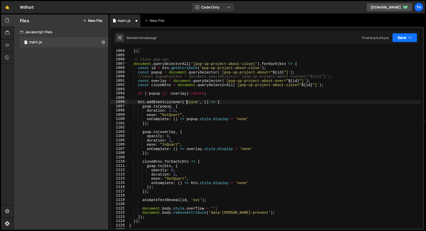
click at [395, 37] on button "Save" at bounding box center [404, 37] width 25 height 9
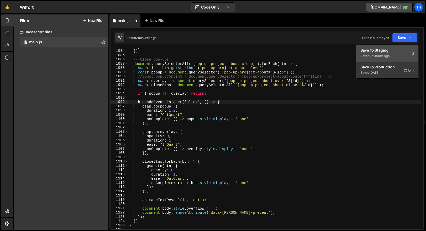
click at [393, 51] on div "Save to Staging S" at bounding box center [387, 50] width 54 height 5
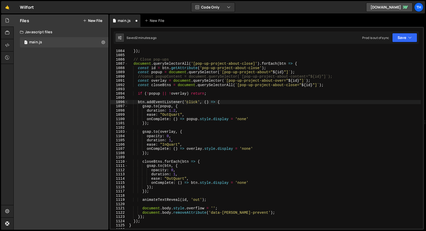
scroll to position [4614, 0]
click at [176, 110] on div "}) ; }) ; // Close pop-ups document . querySelectorAll ( '[pop-up-project-about…" at bounding box center [274, 139] width 293 height 189
type textarea "duration: 2,"
click at [237, 98] on div "}) ; }) ; // Close pop-ups document . querySelectorAll ( '[pop-up-project-about…" at bounding box center [274, 139] width 293 height 189
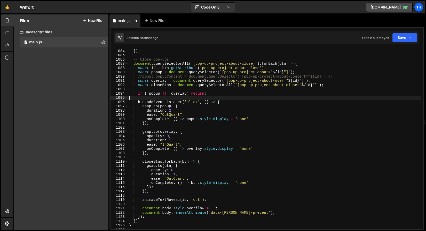
scroll to position [0, 0]
click at [401, 42] on div "Saved 12 seconds ago Prod is out of sync Upgrade to Edit Save Save to Staging S…" at bounding box center [266, 38] width 305 height 12
click at [401, 40] on button "Save" at bounding box center [404, 37] width 25 height 9
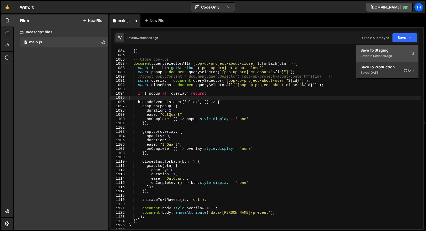
click at [398, 52] on div "Save to Staging S" at bounding box center [387, 50] width 54 height 5
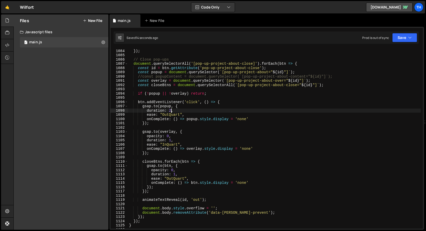
click at [171, 111] on div "}) ; }) ; // Close pop-ups document . querySelectorAll ( '[pop-up-project-about…" at bounding box center [274, 139] width 293 height 189
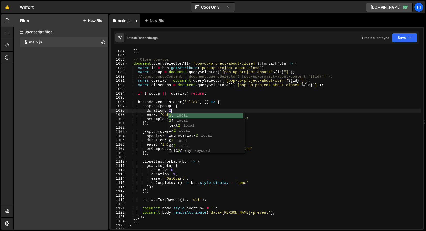
scroll to position [0, 3]
click at [148, 119] on div "}) ; }) ; // Close pop-ups document . querySelectorAll ( '[pop-up-project-about…" at bounding box center [274, 139] width 293 height 189
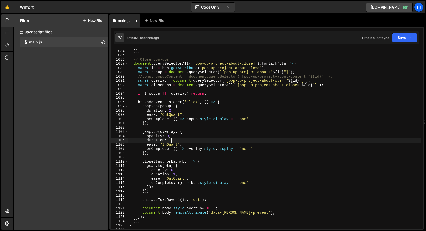
click at [172, 142] on div "}) ; }) ; // Close pop-ups document . querySelectorAll ( '[pop-up-project-about…" at bounding box center [274, 139] width 293 height 189
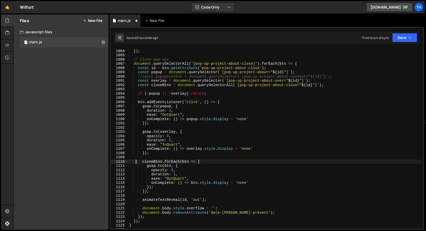
click at [136, 161] on div "}) ; }) ; // Close pop-ups document . querySelectorAll ( '[pop-up-project-about…" at bounding box center [274, 139] width 293 height 189
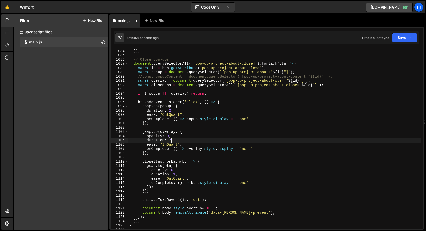
click at [171, 141] on div "}) ; }) ; // Close pop-ups document . querySelectorAll ( '[pop-up-project-about…" at bounding box center [274, 139] width 293 height 189
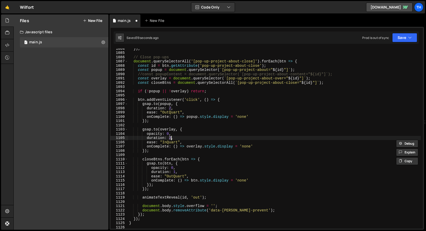
scroll to position [4615, 0]
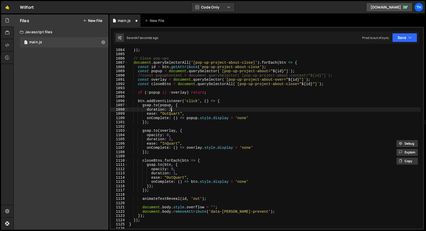
click at [171, 109] on div "}) ; // Close pop-ups document . querySelectorAll ( '[pop-up-project-about-clos…" at bounding box center [274, 142] width 293 height 189
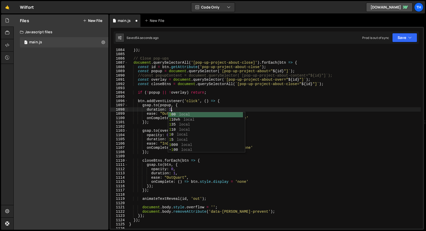
scroll to position [0, 3]
click at [176, 107] on div "}) ; // Close pop-ups document . querySelectorAll ( '[pop-up-project-about-clos…" at bounding box center [274, 142] width 293 height 189
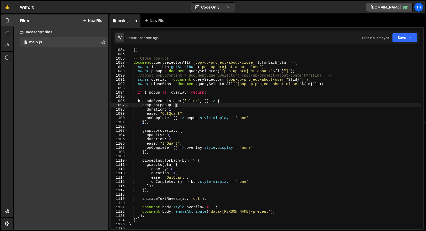
click at [173, 140] on div "}) ; // Close pop-ups document . querySelectorAll ( '[pop-up-project-about-clos…" at bounding box center [274, 142] width 293 height 189
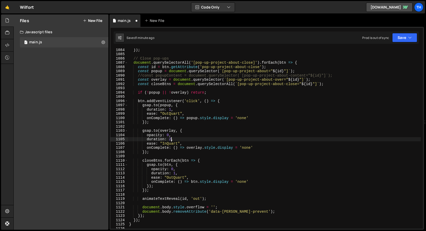
click at [172, 140] on div "}) ; // Close pop-ups document . querySelectorAll ( '[pop-up-project-about-clos…" at bounding box center [274, 142] width 293 height 189
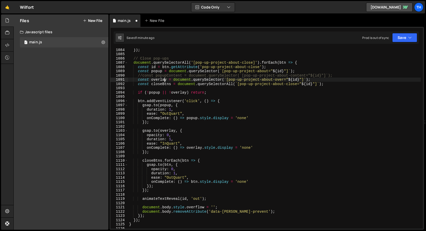
click at [164, 81] on div "}) ; // Close pop-ups document . querySelectorAll ( '[pop-up-project-about-clos…" at bounding box center [274, 142] width 293 height 189
click at [127, 63] on span at bounding box center [126, 63] width 3 height 4
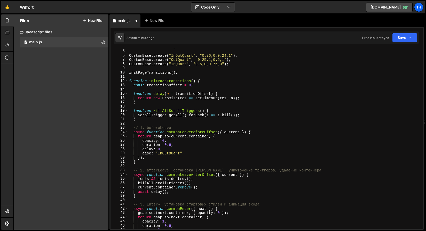
scroll to position [2, 0]
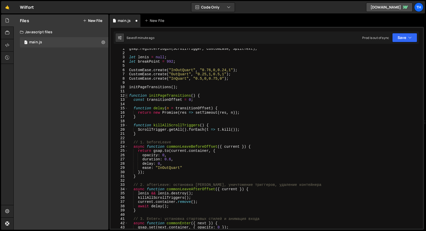
click at [127, 97] on span at bounding box center [126, 96] width 3 height 4
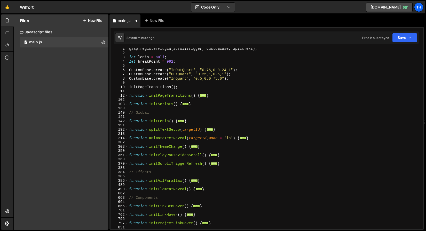
click at [129, 104] on div "gsap . registerPlugin ( ScrollTrigger , CustomEase , SplitText ) ; let [PERSON_…" at bounding box center [274, 141] width 293 height 189
click at [128, 104] on div "function initScripts() { 1 2 3 4 5 6 7 8 9 10 11 12 102 103 139 140 141 142 191…" at bounding box center [267, 139] width 312 height 180
click at [126, 105] on span at bounding box center [126, 104] width 3 height 4
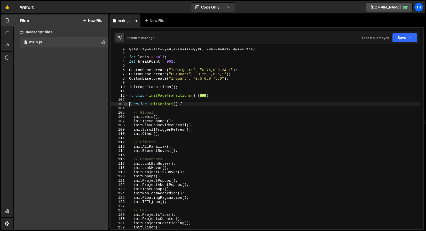
click at [127, 105] on span at bounding box center [126, 104] width 3 height 4
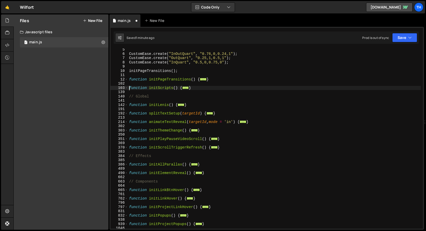
scroll to position [18, 0]
click at [125, 123] on span at bounding box center [126, 122] width 3 height 4
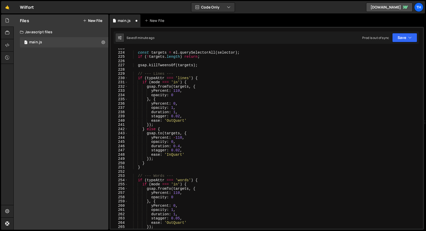
scroll to position [136, 0]
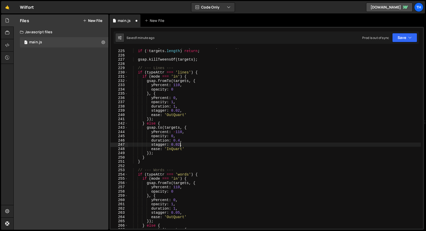
click at [179, 145] on div "const targets = el . querySelectorAll ( selector ) ; if ( ! targets . length ) …" at bounding box center [274, 139] width 293 height 189
click at [395, 39] on button "Save" at bounding box center [404, 37] width 25 height 9
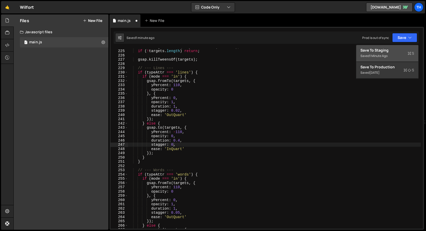
click at [389, 50] on div "Save to Staging S" at bounding box center [387, 50] width 54 height 5
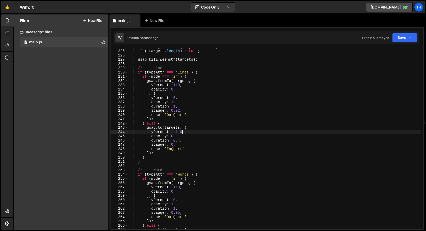
click at [183, 132] on div "const targets = el . querySelectorAll ( selector ) ; if ( ! targets . length ) …" at bounding box center [274, 139] width 293 height 189
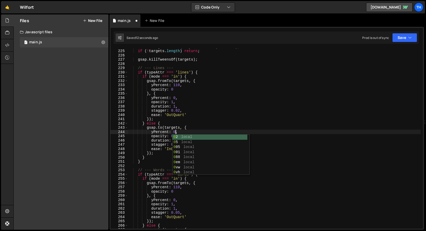
scroll to position [0, 3]
click at [198, 107] on div "const targets = el . querySelectorAll ( selector ) ; if ( ! targets . length ) …" at bounding box center [274, 139] width 293 height 189
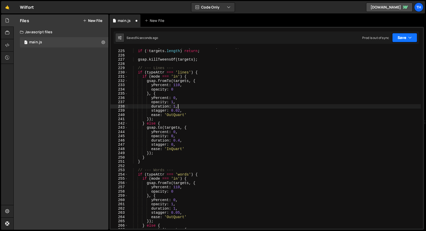
click at [400, 36] on button "Save" at bounding box center [404, 37] width 25 height 9
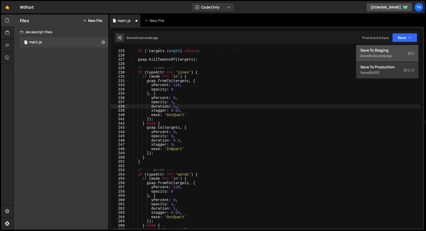
click at [393, 51] on div "Save to Staging S" at bounding box center [387, 50] width 54 height 5
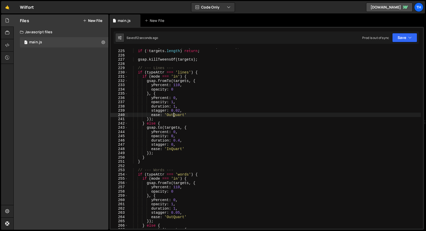
click at [173, 115] on div "const targets = el . querySelectorAll ( selector ) ; if ( ! targets . length ) …" at bounding box center [274, 139] width 293 height 189
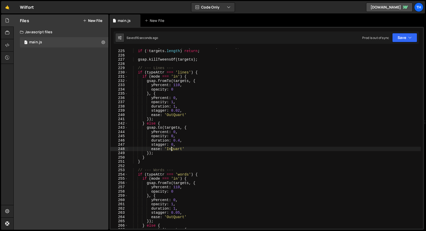
click at [172, 150] on div "const targets = el . querySelectorAll ( selector ) ; if ( ! targets . length ) …" at bounding box center [274, 139] width 293 height 189
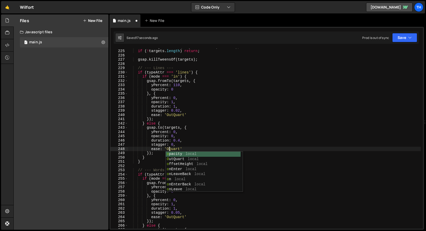
scroll to position [0, 3]
click at [199, 131] on div "const targets = el . querySelectorAll ( selector ) ; if ( ! targets . length ) …" at bounding box center [274, 139] width 293 height 189
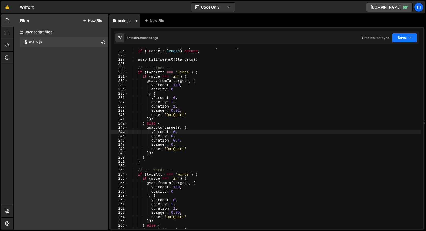
click at [405, 41] on button "Save" at bounding box center [404, 37] width 25 height 9
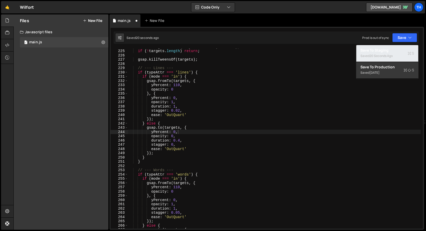
click at [380, 56] on div "20 seconds ago" at bounding box center [381, 56] width 23 height 4
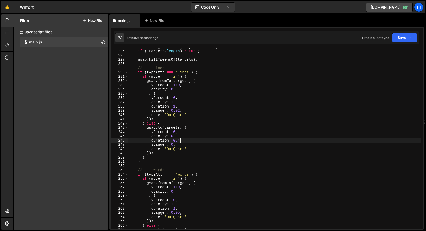
click at [180, 139] on div "const targets = el . querySelectorAll ( selector ) ; if ( ! targets . length ) …" at bounding box center [274, 139] width 293 height 189
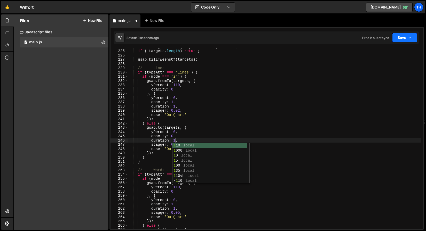
click at [408, 38] on icon "button" at bounding box center [410, 37] width 4 height 5
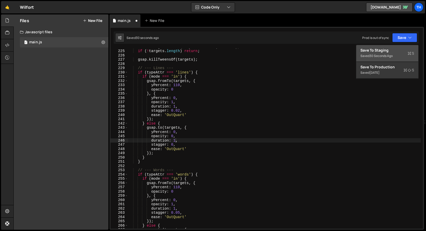
click at [398, 48] on div "Save to Staging S" at bounding box center [387, 50] width 54 height 5
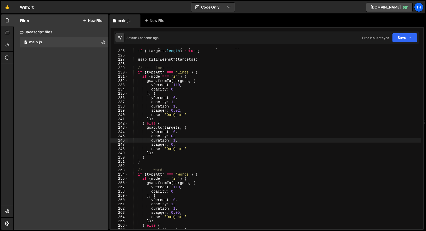
click at [174, 149] on div "const targets = el . querySelectorAll ( selector ) ; if ( ! targets . length ) …" at bounding box center [274, 139] width 293 height 189
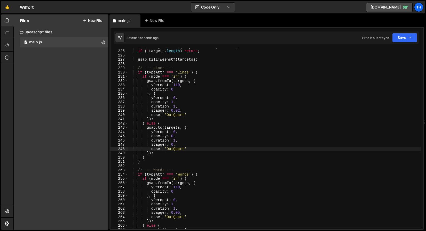
scroll to position [0, 3]
click at [355, 94] on div "const targets = el . querySelectorAll ( selector ) ; if ( ! targets . length ) …" at bounding box center [274, 139] width 293 height 189
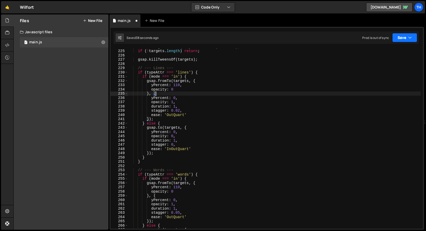
click at [401, 37] on button "Save" at bounding box center [404, 37] width 25 height 9
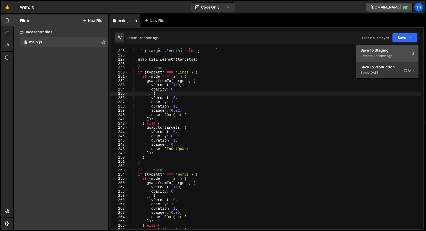
click at [391, 45] on button "Save to Staging S Saved 39 seconds ago" at bounding box center [387, 53] width 62 height 17
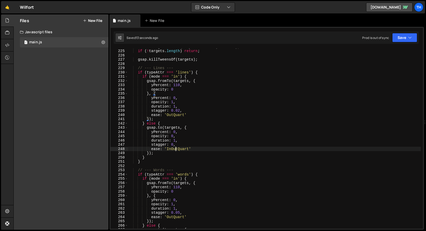
click at [177, 150] on div "const targets = el . querySelectorAll ( selector ) ; if ( ! targets . length ) …" at bounding box center [274, 139] width 293 height 189
click at [411, 40] on icon "button" at bounding box center [410, 37] width 4 height 5
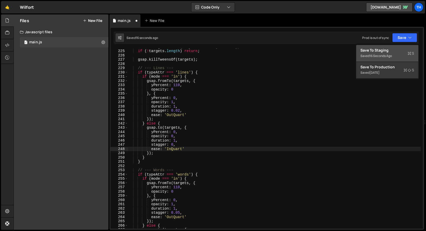
click at [381, 47] on button "Save to Staging S Saved 16 seconds ago" at bounding box center [387, 53] width 62 height 17
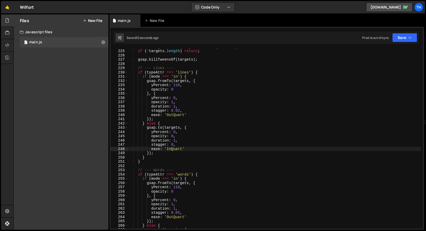
click at [160, 147] on div "const targets = el . querySelectorAll ( selector ) ; if ( ! targets . length ) …" at bounding box center [274, 139] width 293 height 189
click at [172, 150] on div "const targets = el . querySelectorAll ( selector ) ; if ( ! targets . length ) …" at bounding box center [274, 139] width 293 height 189
click at [260, 155] on div "const targets = el . querySelectorAll ( selector ) ; if ( ! targets . length ) …" at bounding box center [274, 139] width 293 height 189
type textarea "});"
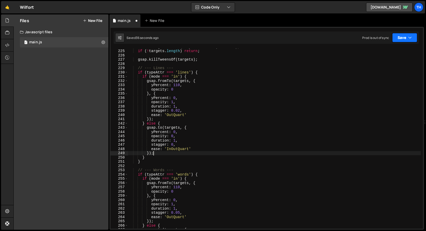
click at [399, 37] on button "Save" at bounding box center [404, 37] width 25 height 9
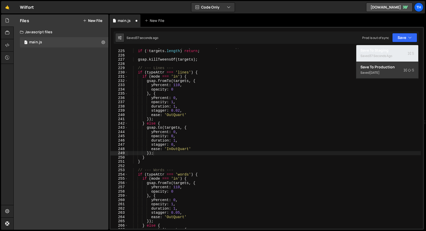
click at [381, 55] on div "37 seconds ago" at bounding box center [381, 56] width 23 height 4
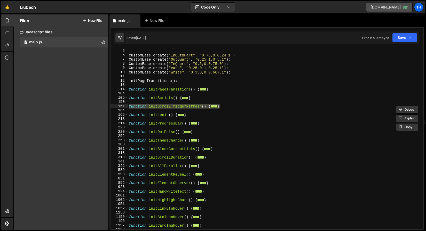
scroll to position [1364, 0]
click at [373, 6] on link "[DOMAIN_NAME]" at bounding box center [389, 7] width 46 height 9
